Goal: Task Accomplishment & Management: Manage account settings

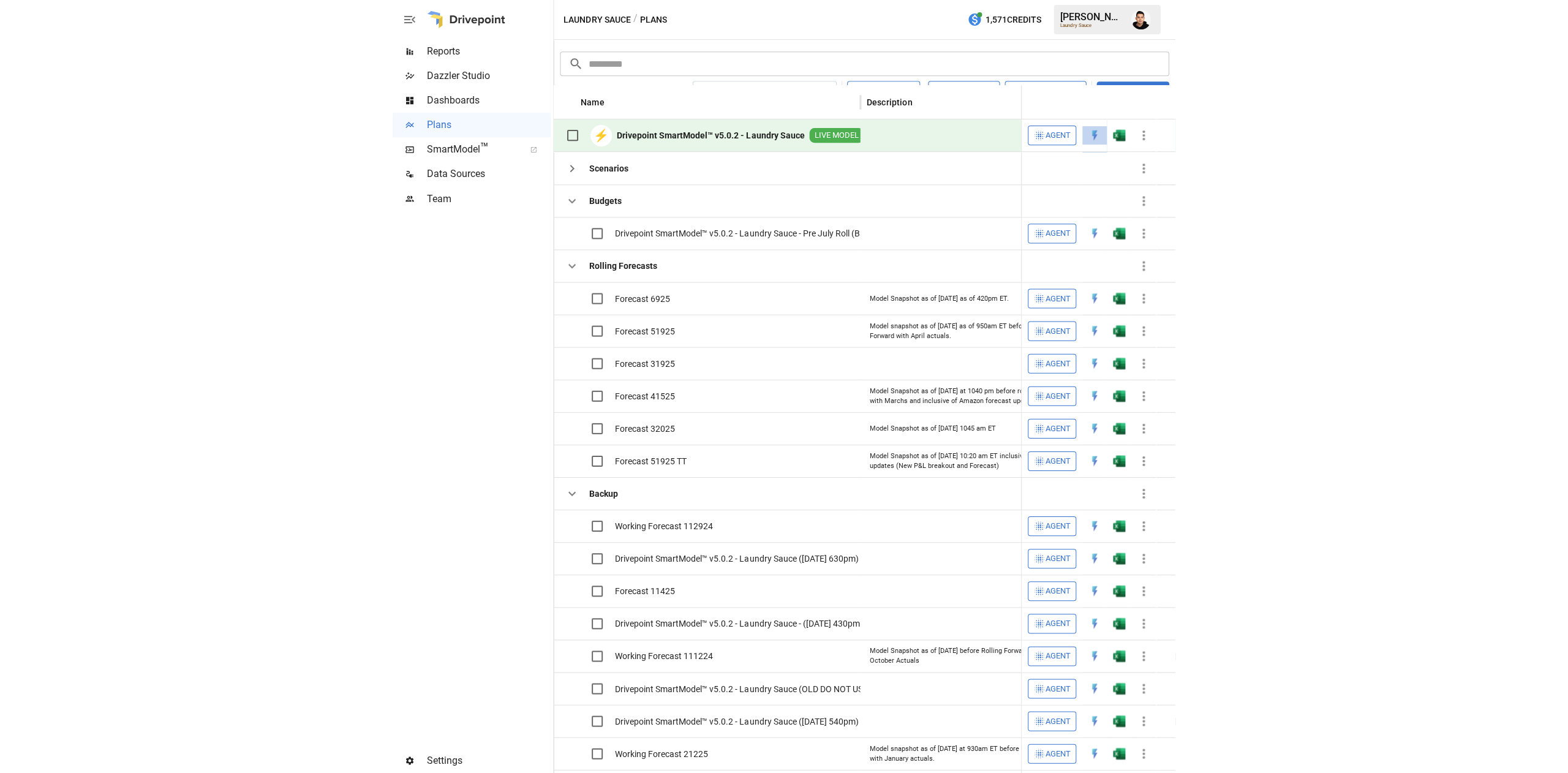
scroll to position [0, 2777]
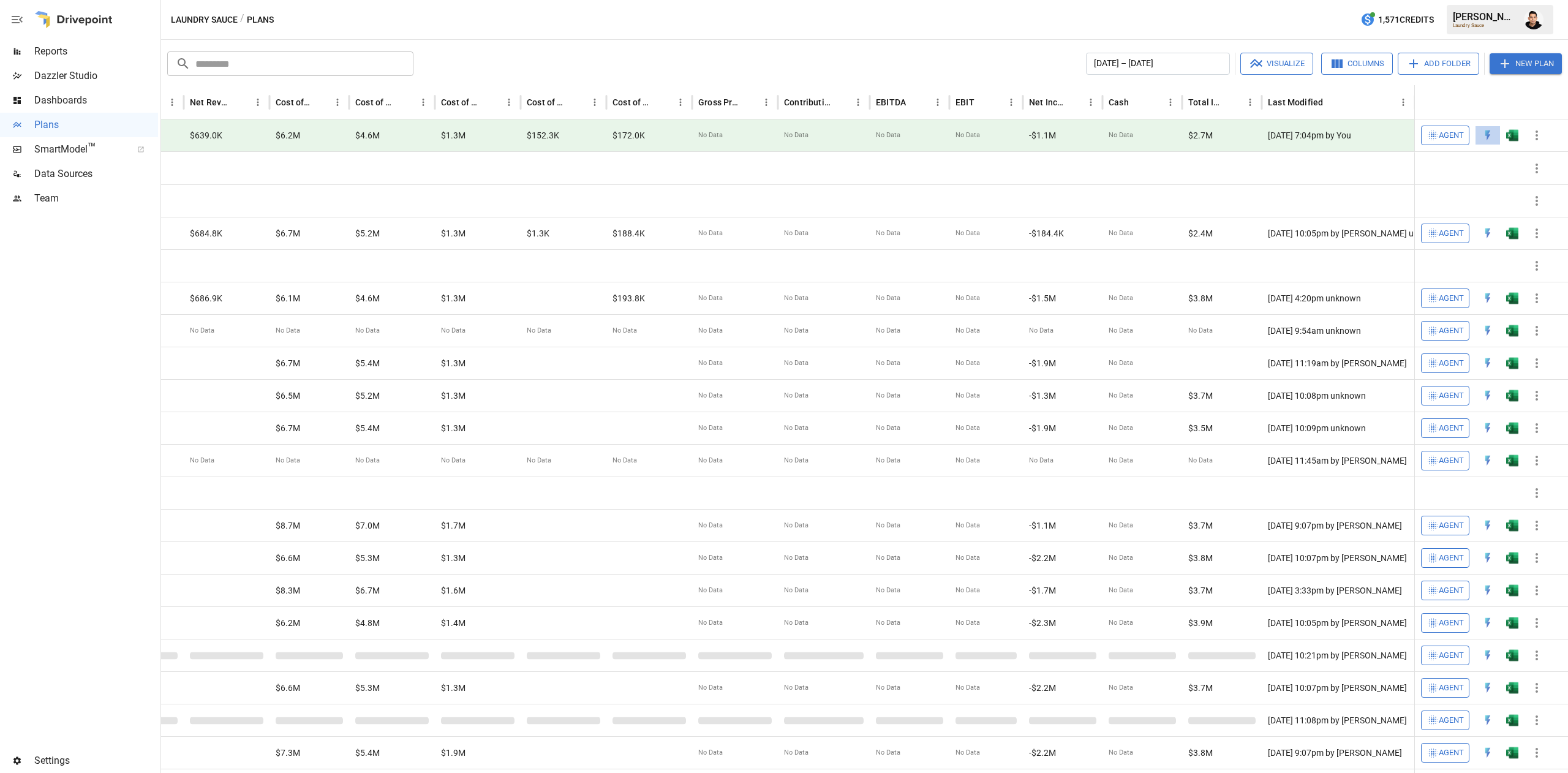
click at [781, 19] on img "Francisco Sanchez" at bounding box center [1534, 19] width 19 height 19
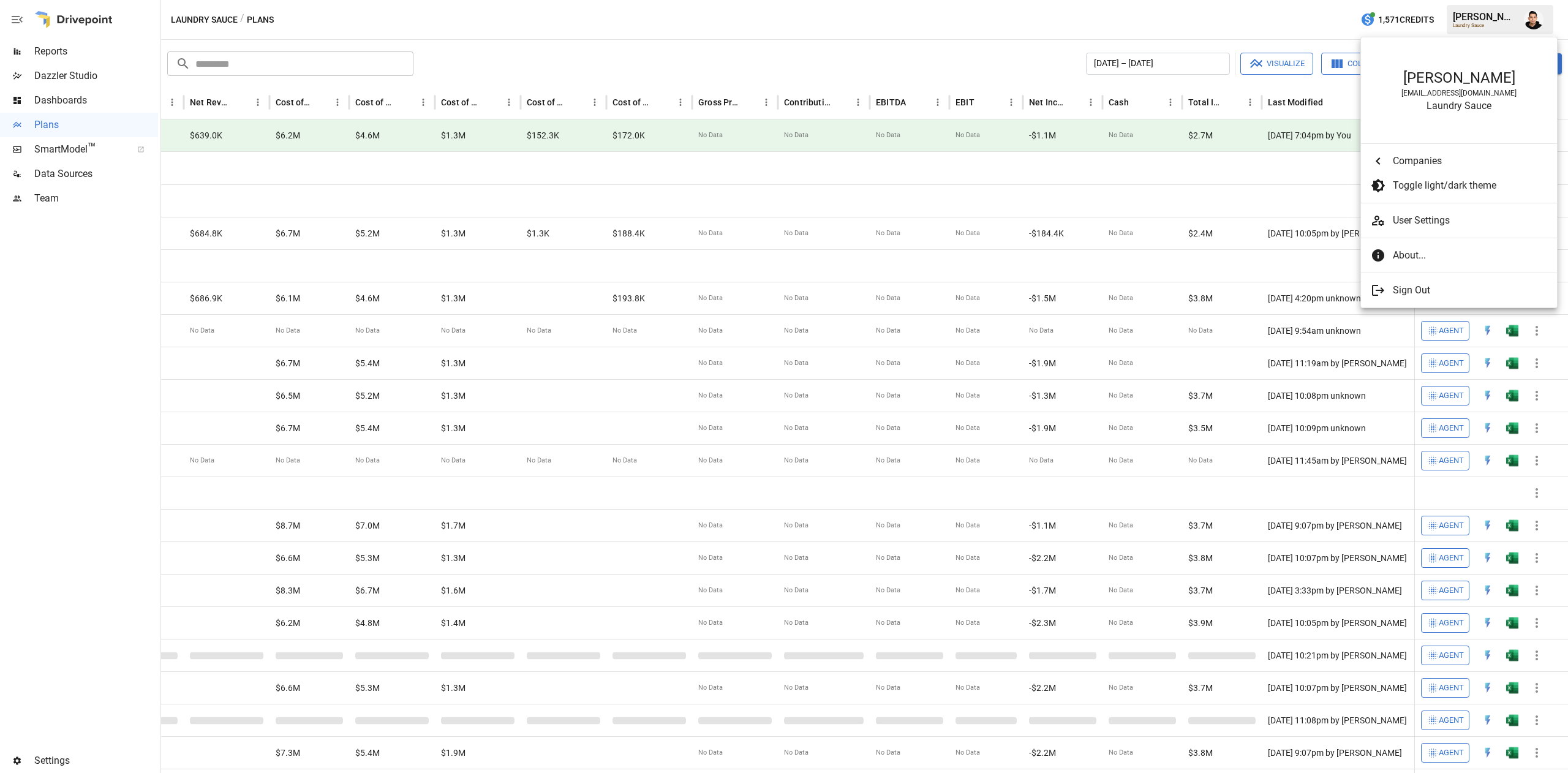
click at [781, 16] on div at bounding box center [784, 386] width 1568 height 773
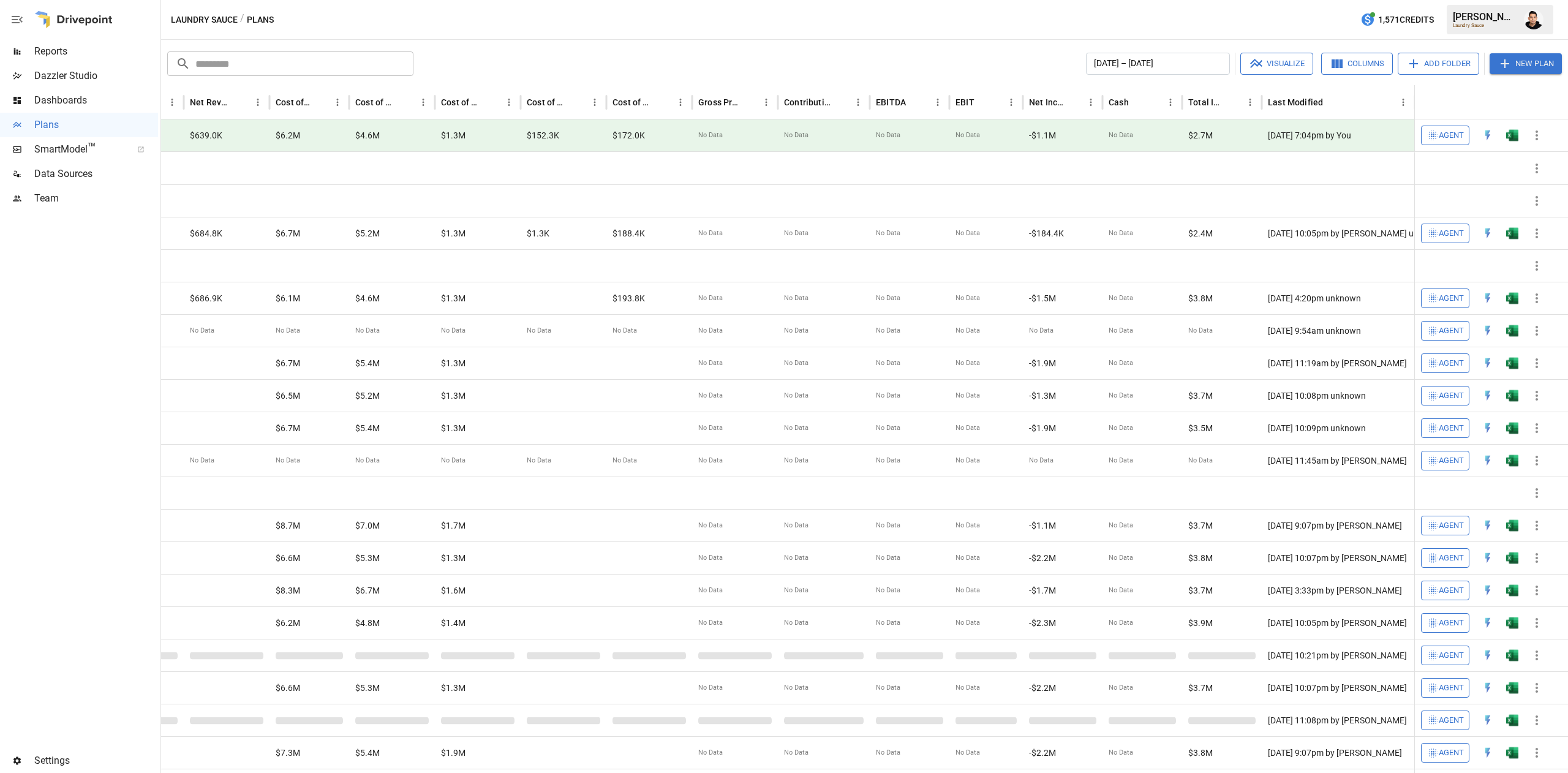
click at [781, 12] on div "Laundry Sauce / Plans 1,571 Credits [PERSON_NAME] Laundry Sauce" at bounding box center [864, 19] width 1407 height 40
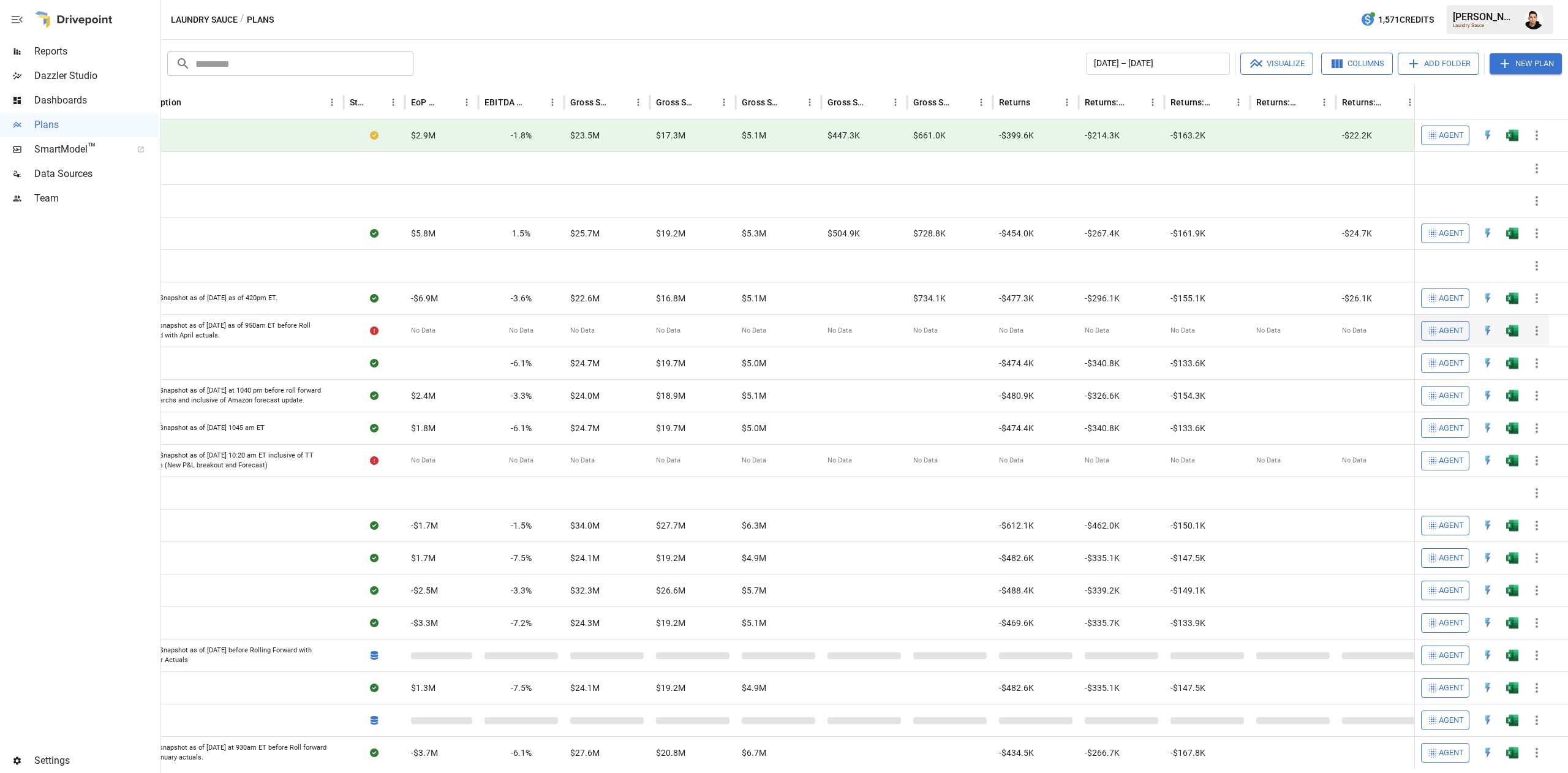
scroll to position [0, 0]
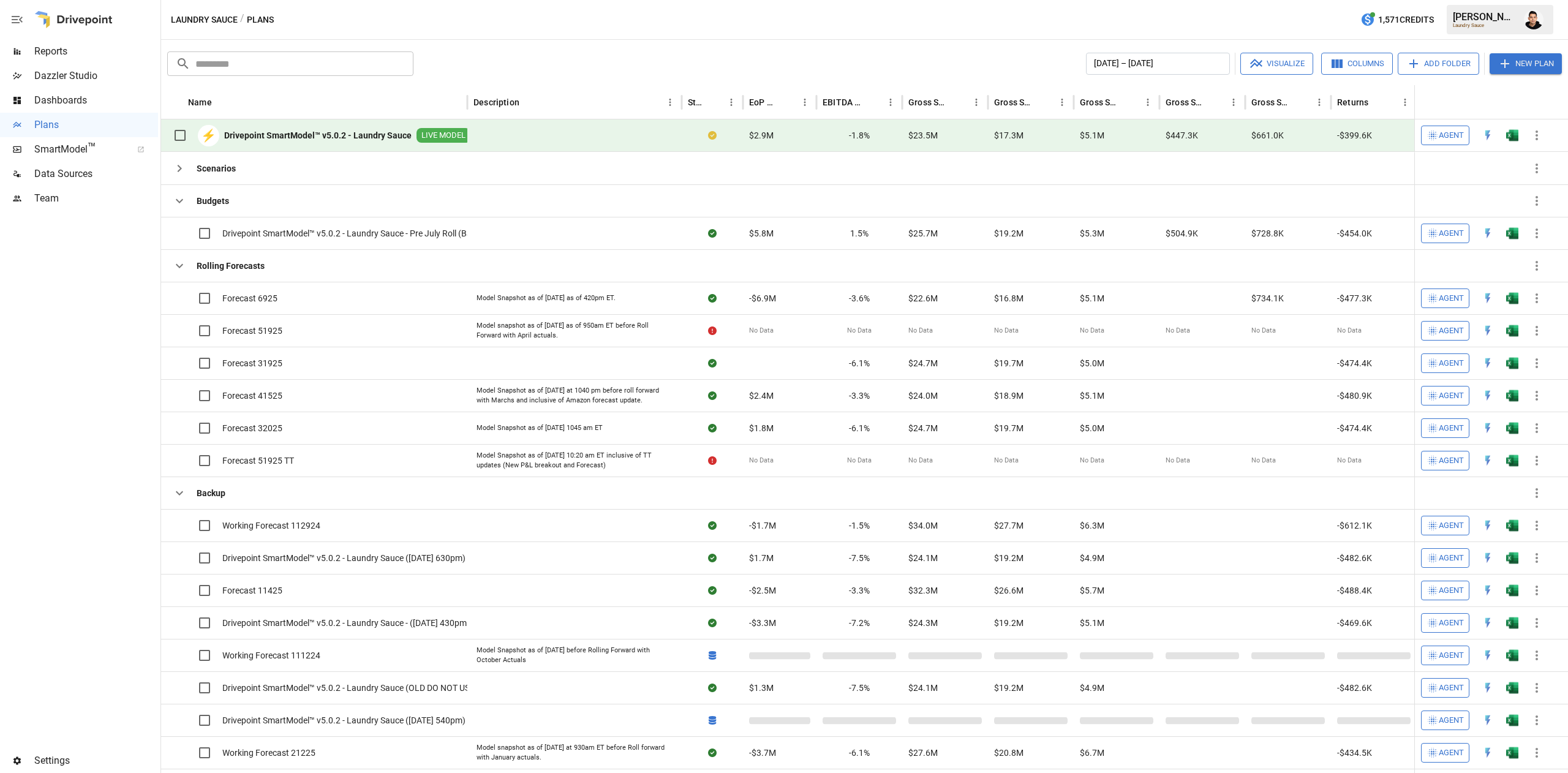
click at [781, 63] on button "New Plan" at bounding box center [1526, 64] width 72 height 21
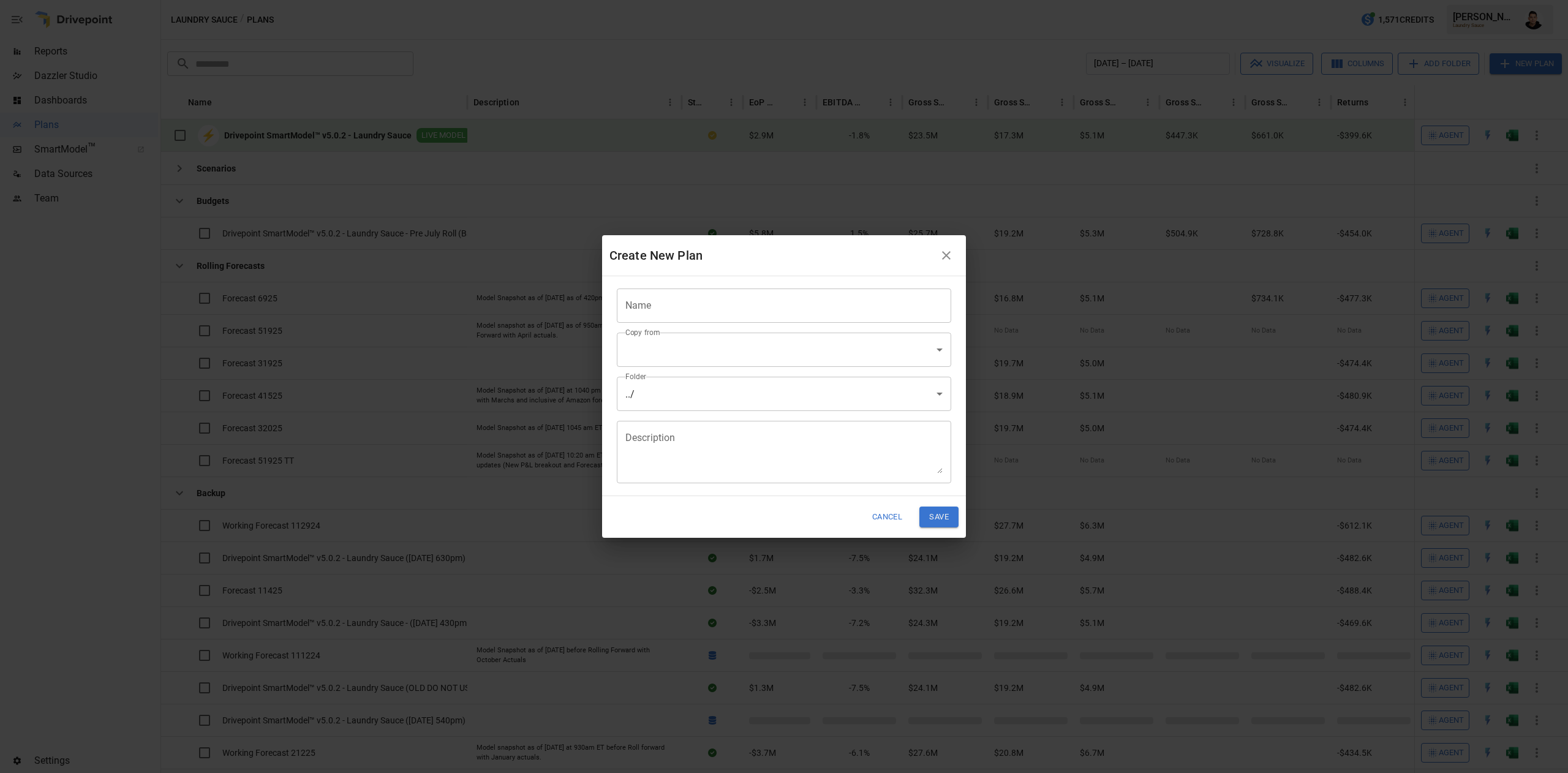
click at [763, 302] on input "Name" at bounding box center [784, 305] width 335 height 34
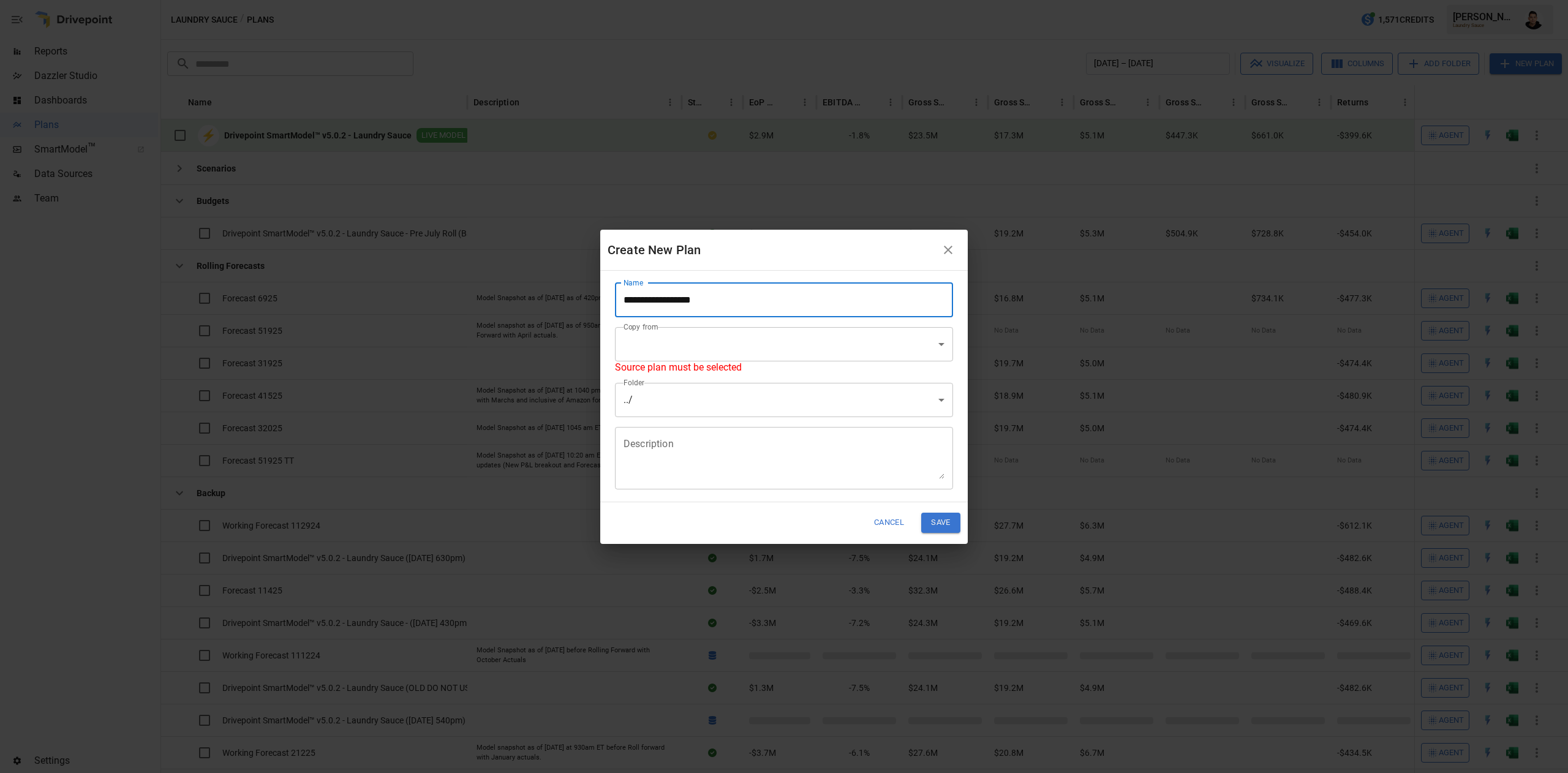
type input "**********"
click at [781, 0] on body "Reports Dazzler Studio Dashboards Plans SmartModel ™ Data Sources Team Settings…" at bounding box center [784, 0] width 1568 height 0
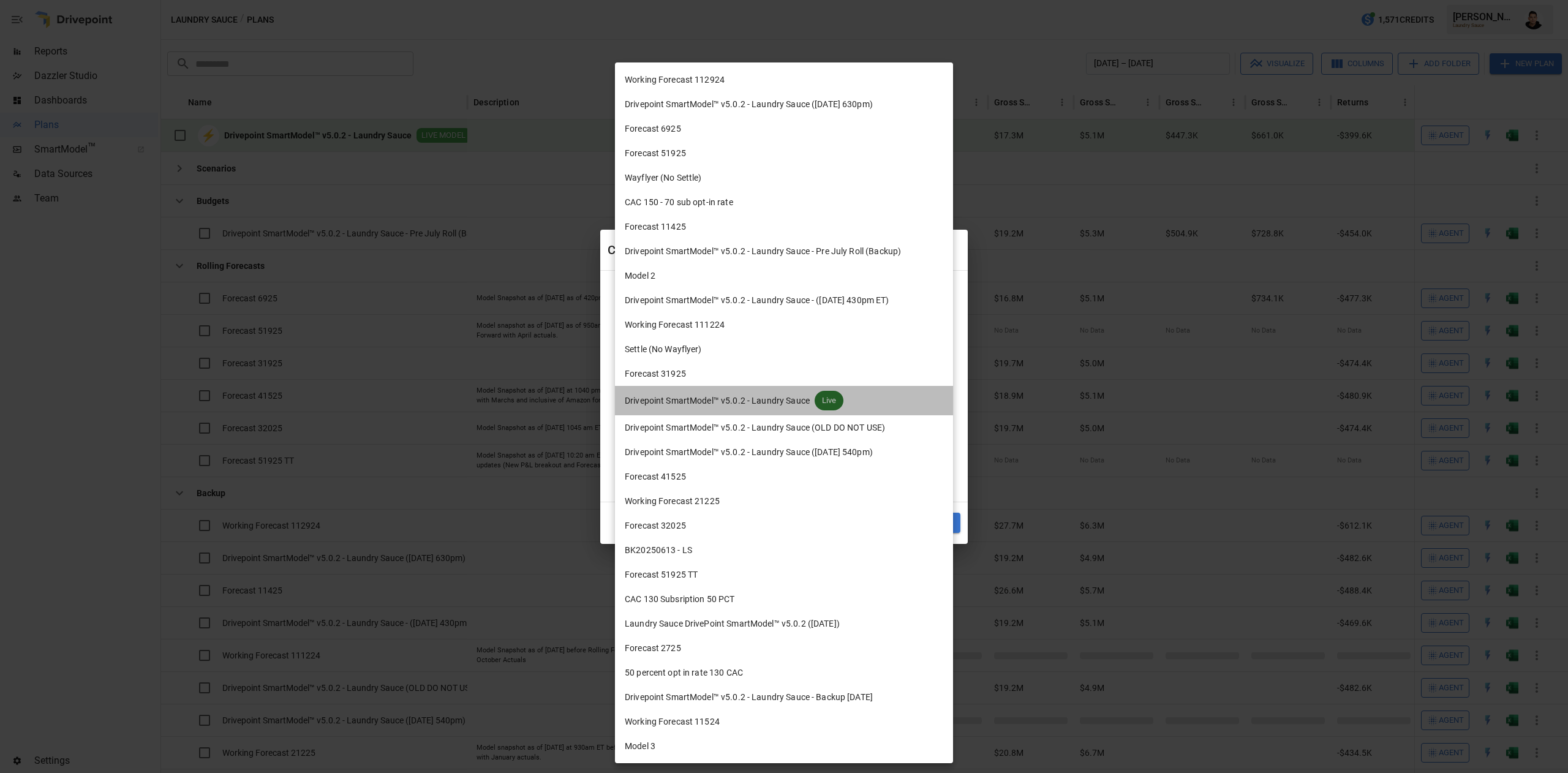
click at [781, 394] on span "Drivepoint SmartModel™ v5.0.2 - Laundry Sauce" at bounding box center [717, 401] width 185 height 13
type input "**********"
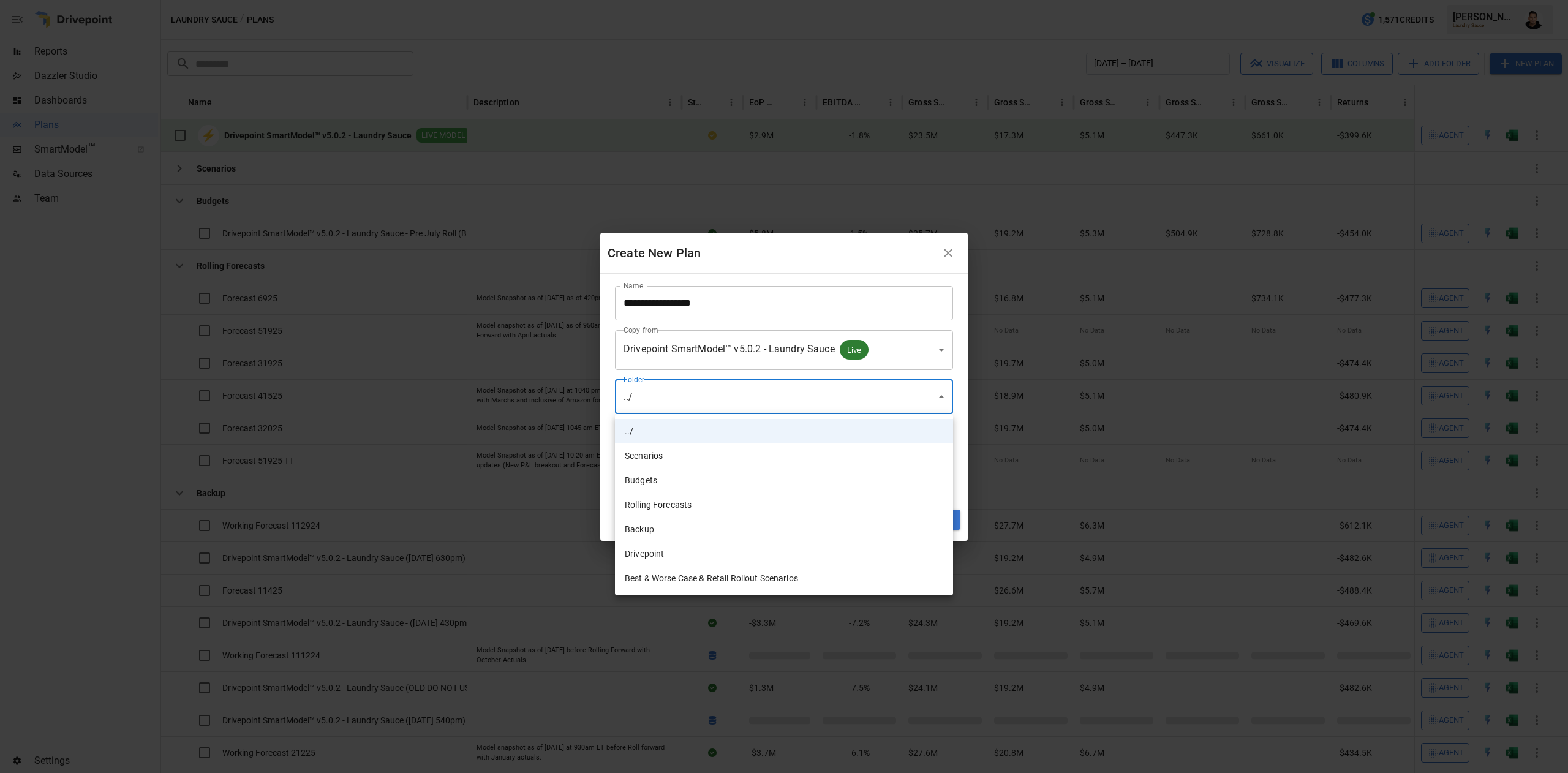
click at [740, 0] on body "Reports Dazzler Studio Dashboards Plans SmartModel ™ Data Sources Team Settings…" at bounding box center [784, 0] width 1568 height 0
click at [730, 509] on li "Rolling Forecasts" at bounding box center [784, 504] width 338 height 25
type input "**********"
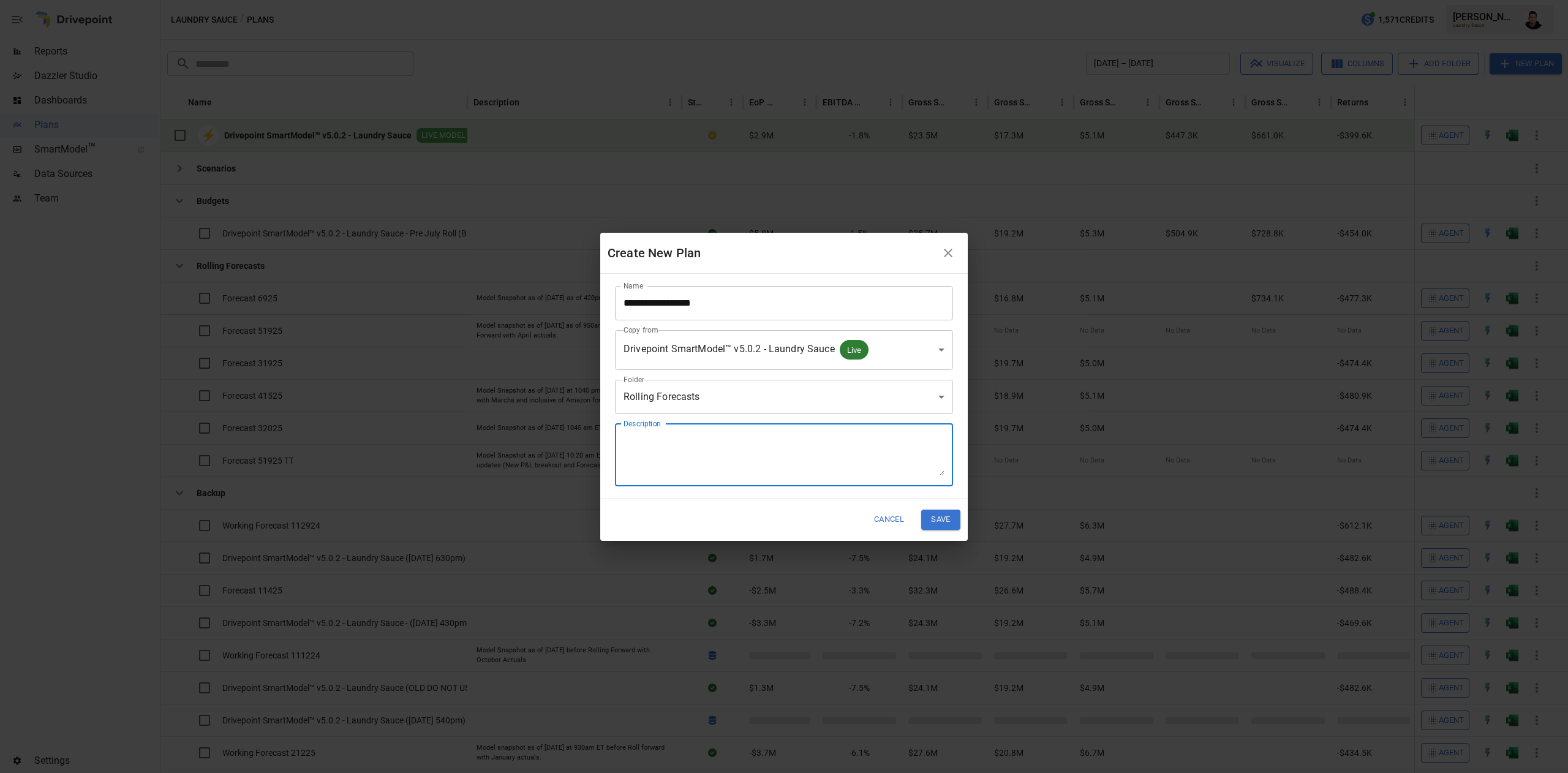
click at [781, 457] on textarea "Description" at bounding box center [784, 454] width 321 height 42
type textarea "**********"
click at [781, 519] on button "Save" at bounding box center [940, 519] width 40 height 20
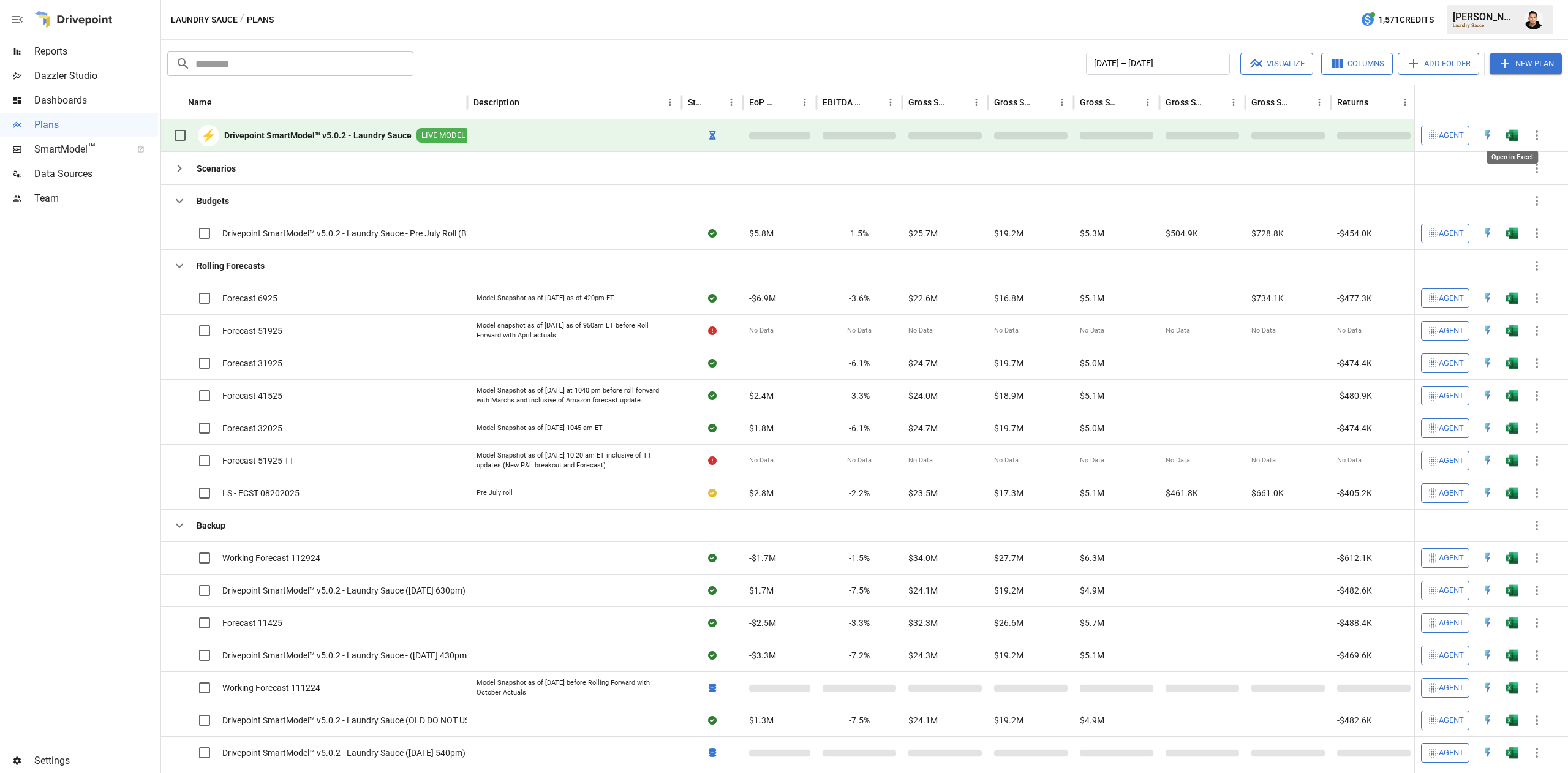
click at [781, 136] on img "Open in Excel" at bounding box center [1513, 135] width 12 height 12
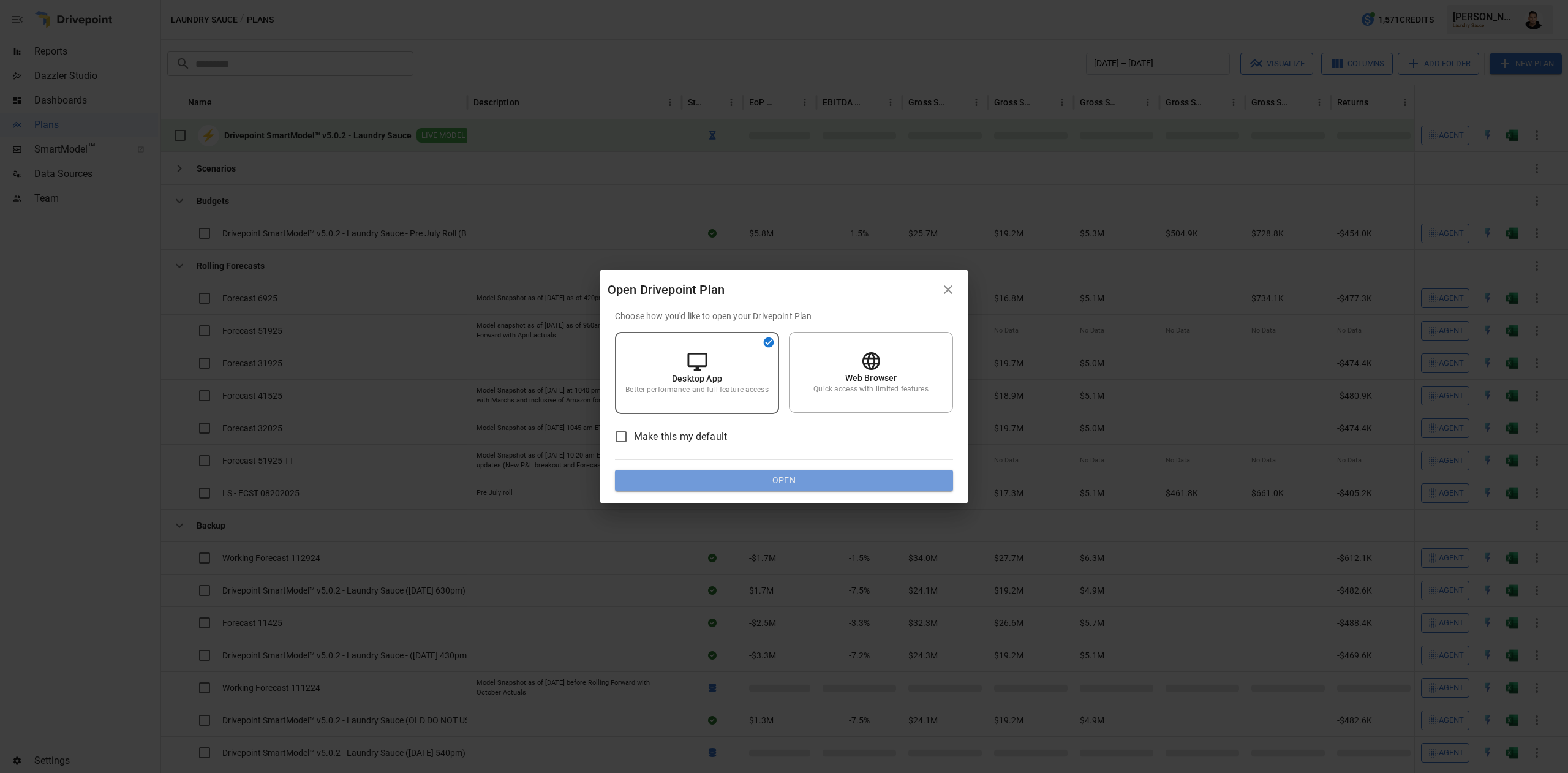
click at [781, 479] on button "Open" at bounding box center [784, 480] width 338 height 22
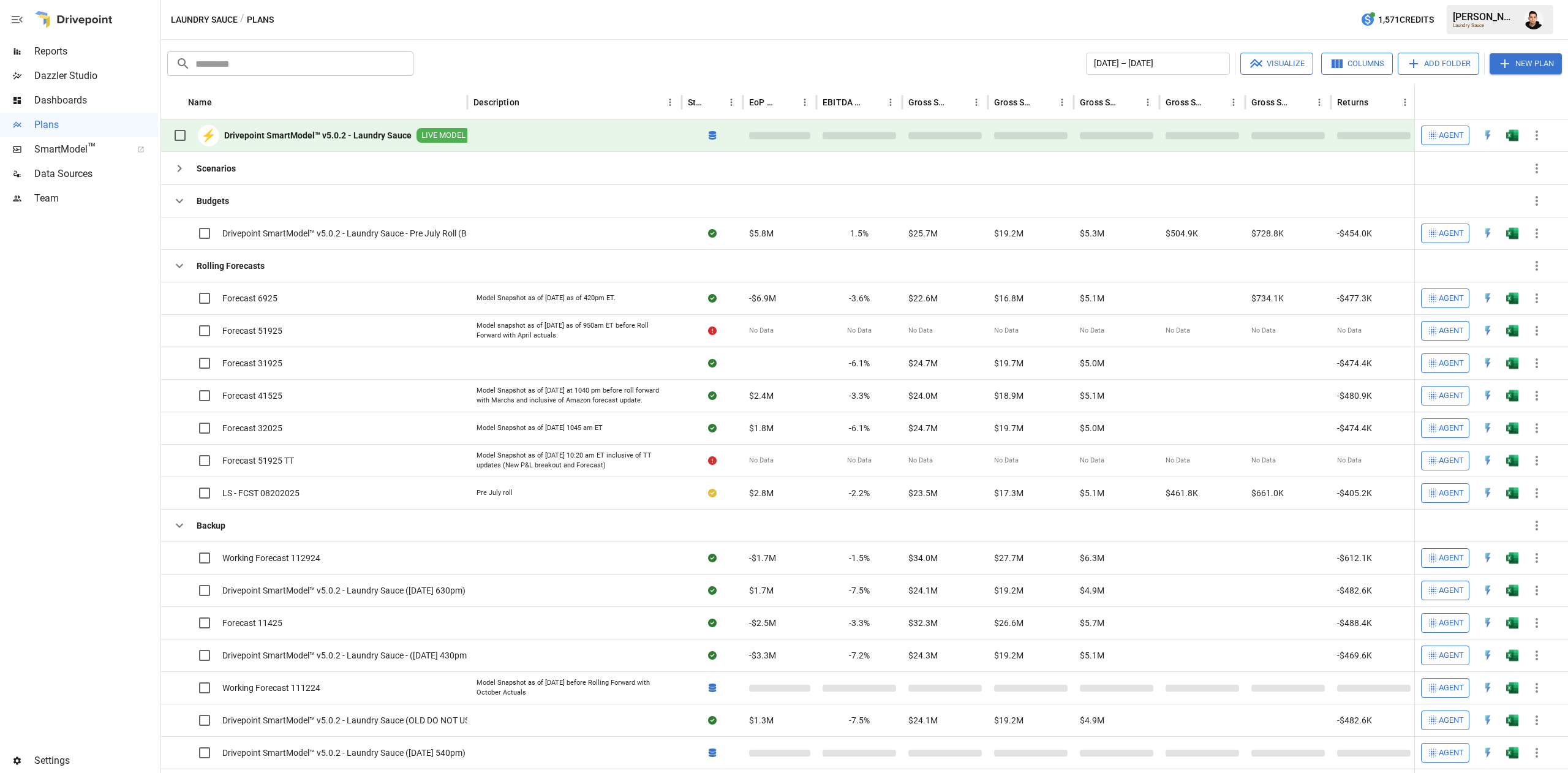
click at [781, 47] on div "​ ​ [DATE] – [DATE] Visualize Columns Add Folder New Plan Name Description Stat…" at bounding box center [864, 406] width 1407 height 733
click at [781, 131] on button "button" at bounding box center [1513, 135] width 40 height 18
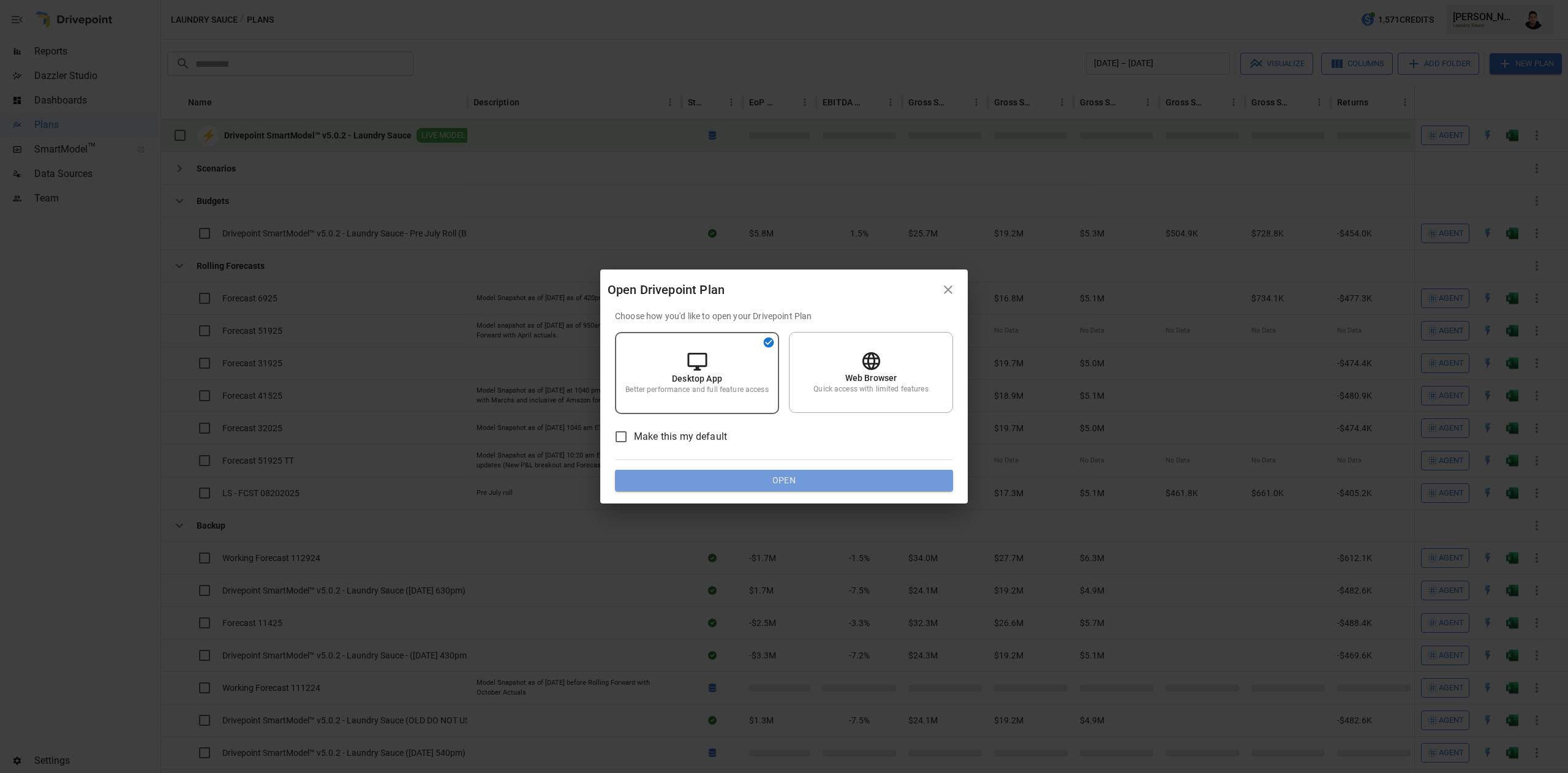
click at [781, 480] on button "Open" at bounding box center [784, 480] width 338 height 22
